Goal: Task Accomplishment & Management: Complete application form

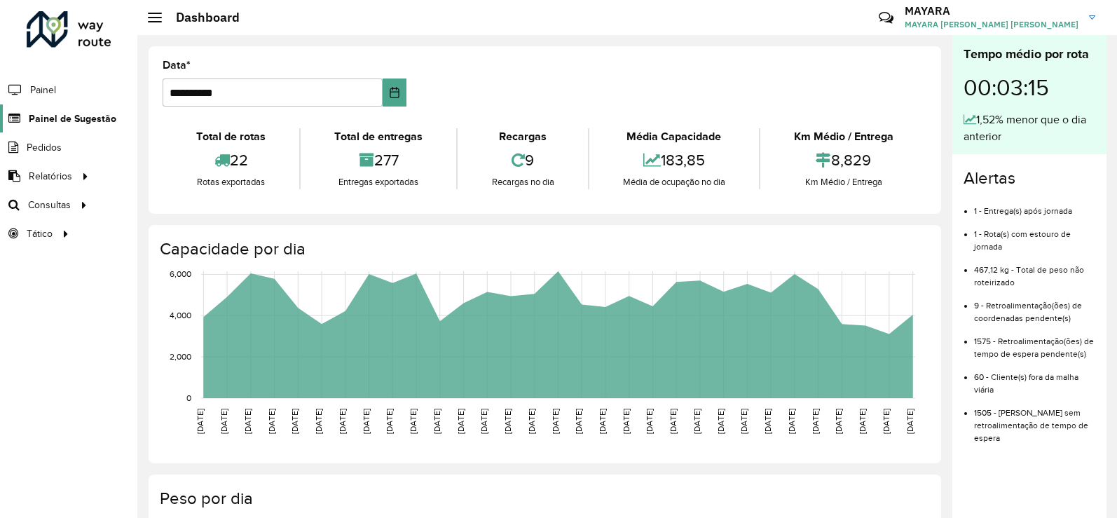
click at [91, 123] on span "Painel de Sugestão" at bounding box center [73, 118] width 88 height 15
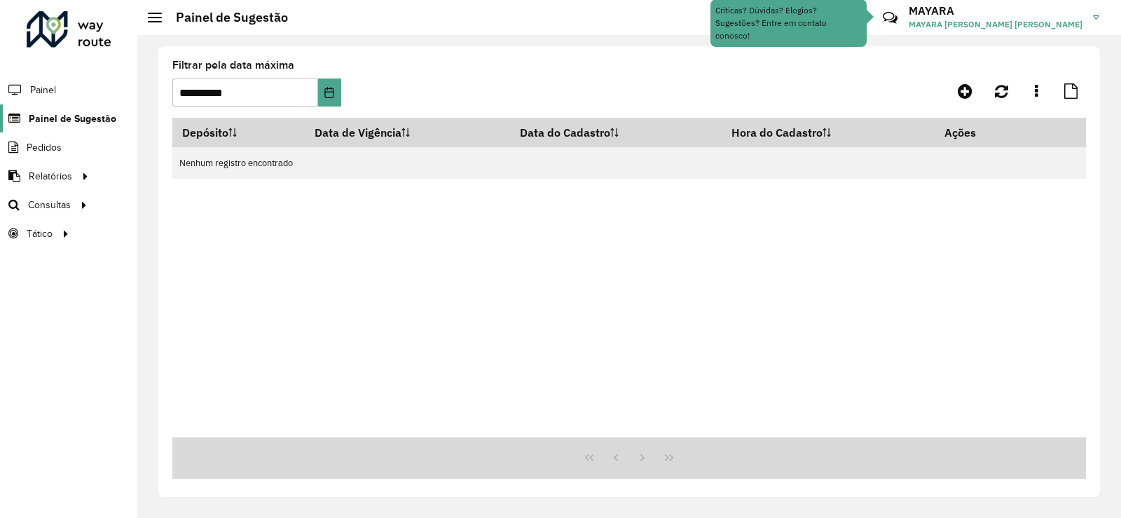
click at [90, 123] on span "Painel de Sugestão" at bounding box center [73, 118] width 88 height 15
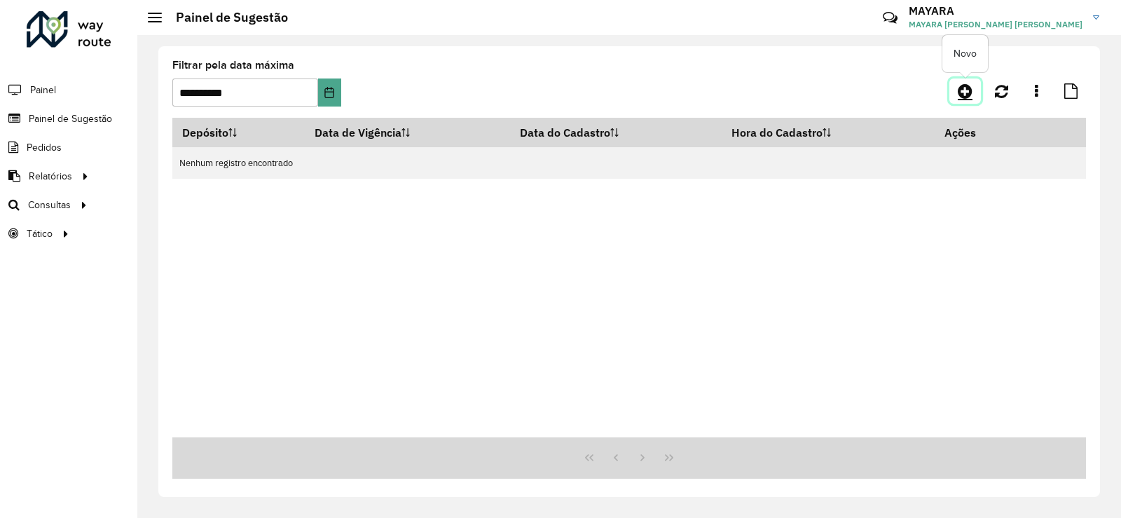
click at [964, 87] on icon at bounding box center [965, 91] width 15 height 17
click at [966, 83] on icon at bounding box center [965, 91] width 15 height 17
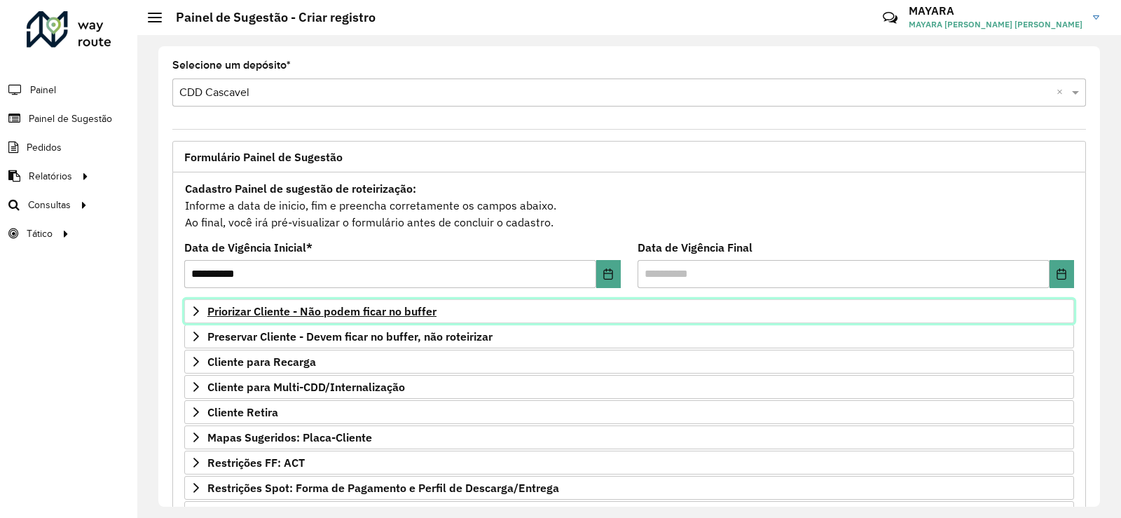
click at [279, 310] on span "Priorizar Cliente - Não podem ficar no buffer" at bounding box center [321, 311] width 229 height 11
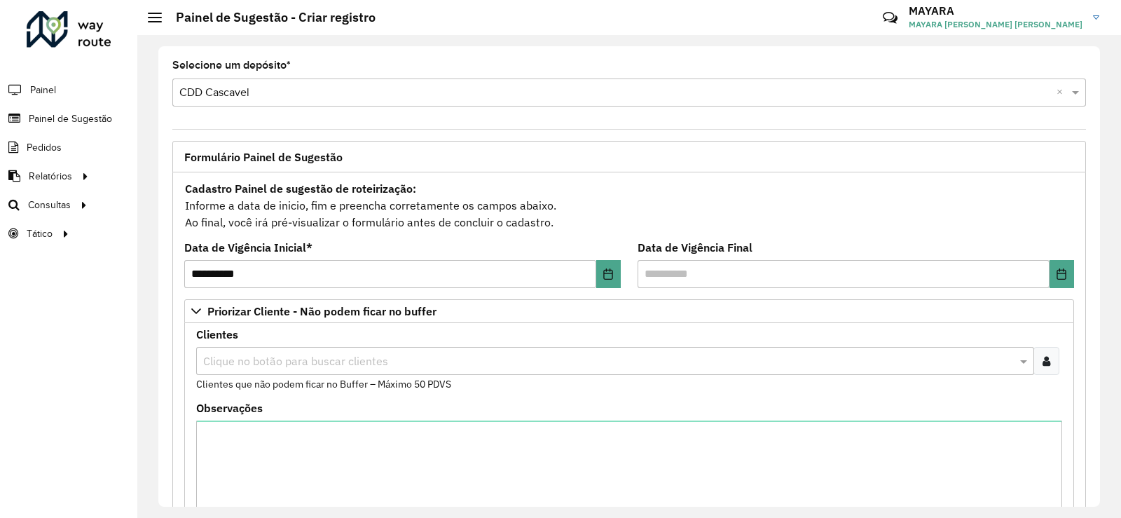
click at [254, 360] on input "text" at bounding box center [608, 361] width 817 height 17
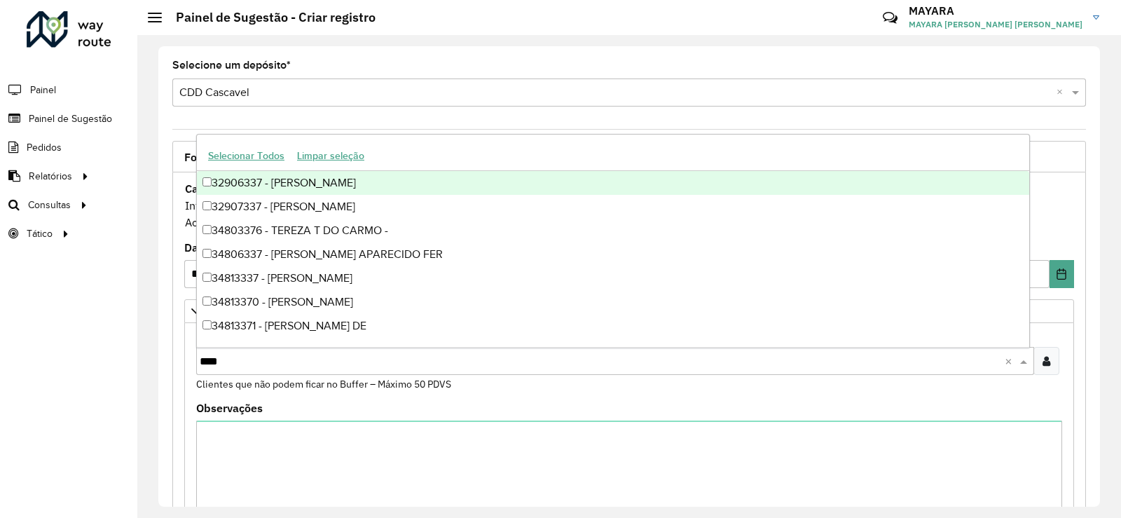
type input "*****"
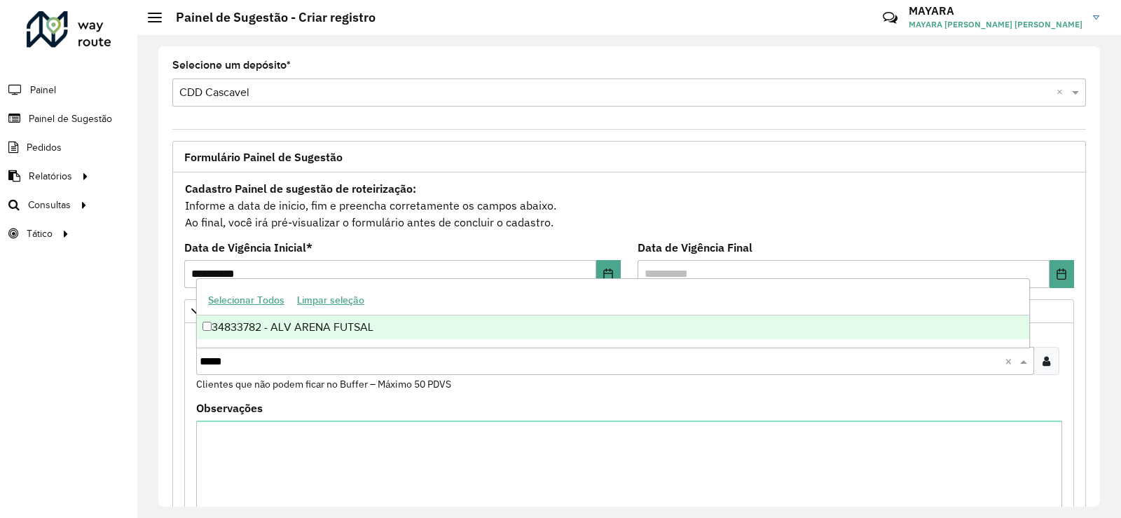
click at [287, 329] on div "34833782 - ALV ARENA FUTSAL" at bounding box center [613, 327] width 833 height 24
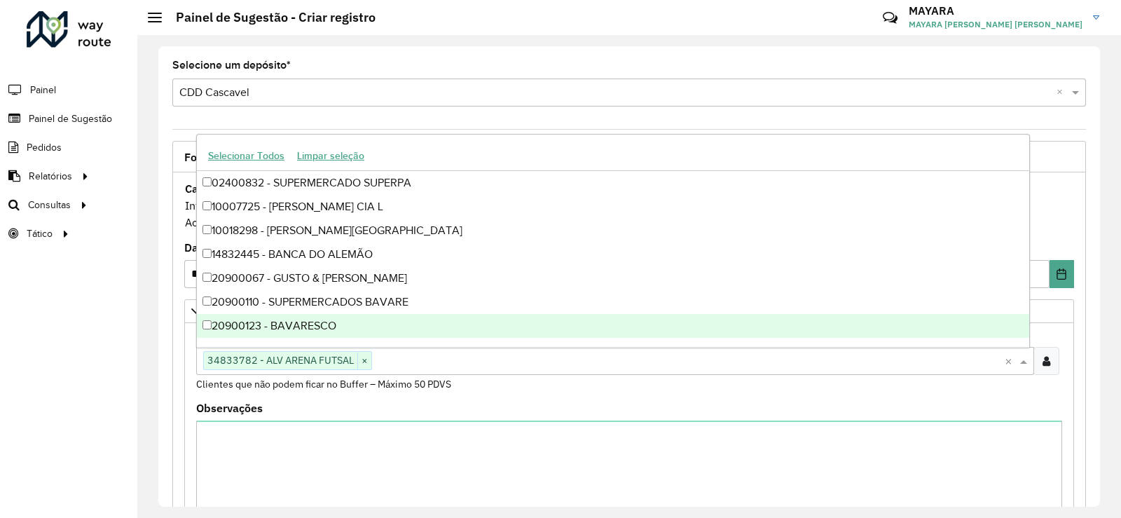
click at [52, 427] on div "Roteirizador AmbevTech Painel Painel de Sugestão Pedidos Relatórios Clientes Cl…" at bounding box center [68, 259] width 137 height 518
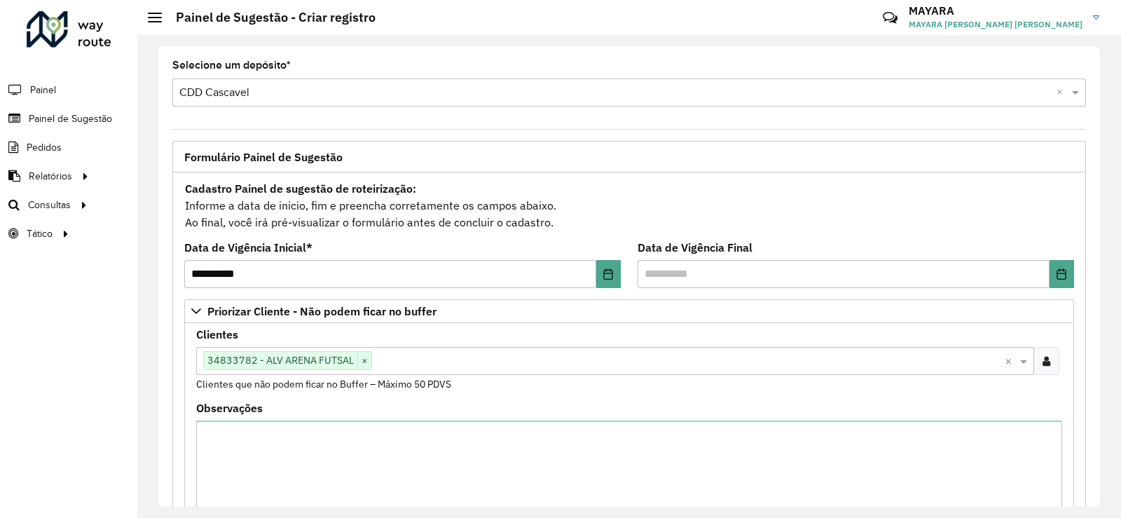
scroll to position [415, 0]
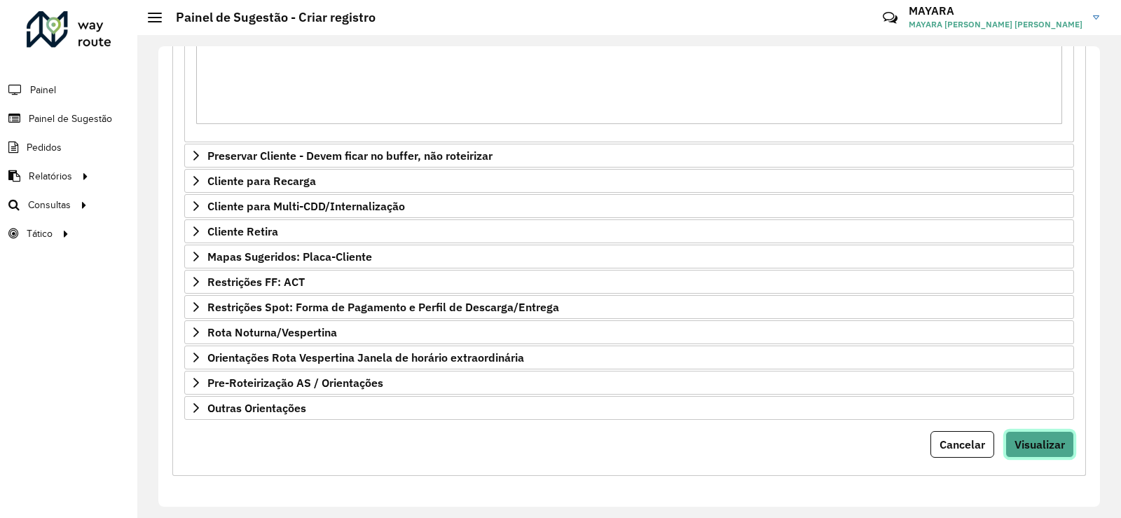
click at [1012, 436] on button "Visualizar" at bounding box center [1040, 444] width 69 height 27
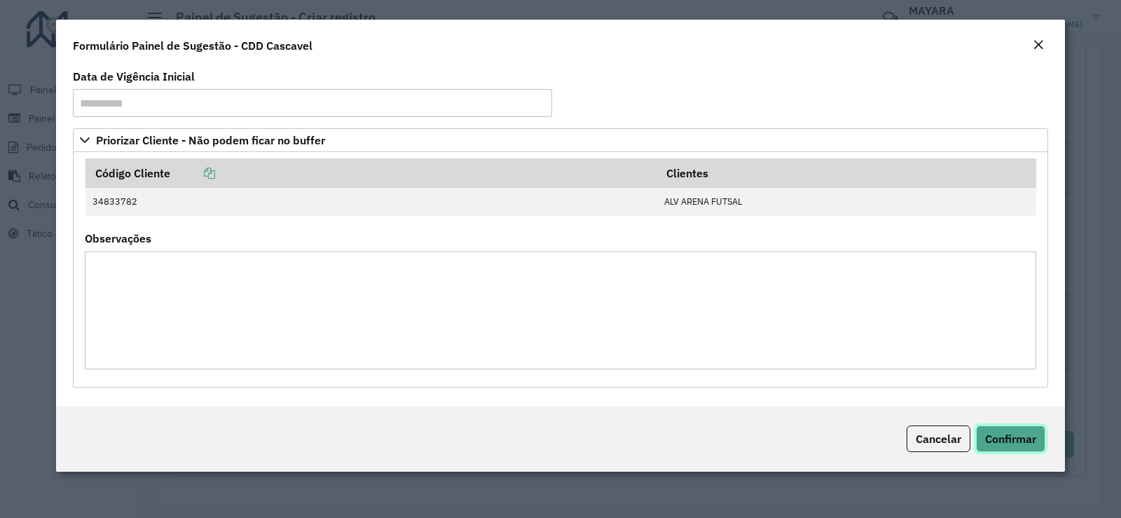
click at [1013, 439] on span "Confirmar" at bounding box center [1010, 439] width 51 height 14
